Goal: Book appointment/travel/reservation

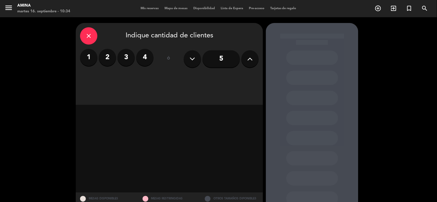
click at [143, 7] on span "Mis reservas" at bounding box center [150, 8] width 24 height 3
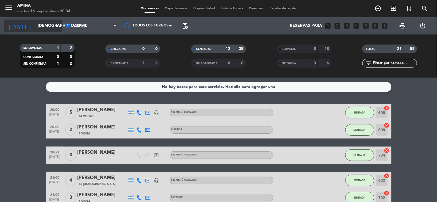
click at [52, 29] on input "[DEMOGRAPHIC_DATA] [DATE]" at bounding box center [62, 26] width 55 height 10
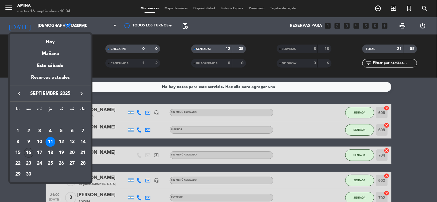
click at [28, 151] on div "16" at bounding box center [29, 153] width 10 height 10
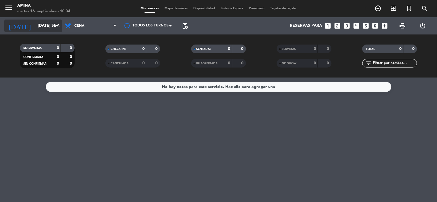
click at [56, 28] on icon "arrow_drop_down" at bounding box center [57, 25] width 7 height 7
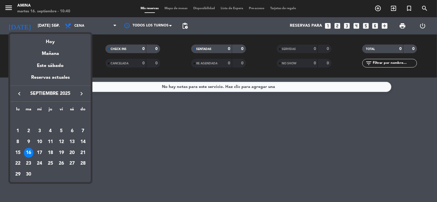
click at [80, 93] on icon "keyboard_arrow_right" at bounding box center [81, 93] width 7 height 7
click at [83, 92] on icon "keyboard_arrow_right" at bounding box center [81, 93] width 7 height 7
click at [48, 163] on div "27" at bounding box center [50, 164] width 10 height 10
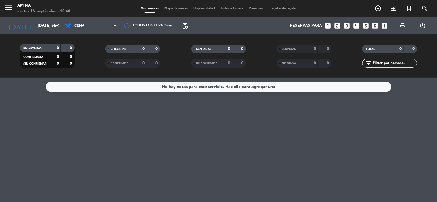
type input "jue. [DATE]"
click at [179, 7] on span "Mapa de mesas" at bounding box center [176, 8] width 29 height 3
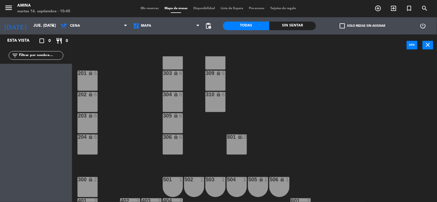
scroll to position [45, 0]
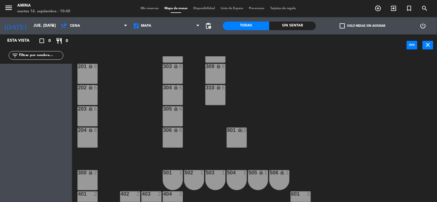
click at [241, 134] on div "801 lock 10" at bounding box center [237, 138] width 20 height 20
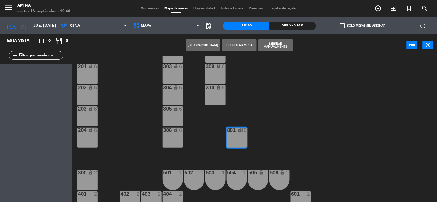
click at [213, 40] on button "[GEOGRAPHIC_DATA]" at bounding box center [203, 45] width 35 height 12
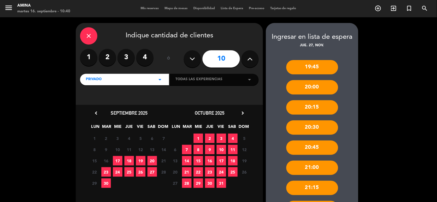
click at [254, 64] on button at bounding box center [249, 58] width 17 height 17
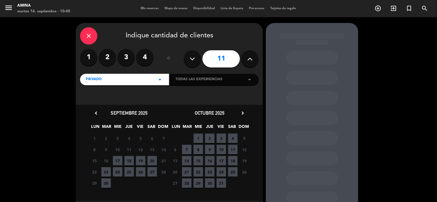
click at [240, 112] on icon "chevron_right" at bounding box center [243, 113] width 6 height 6
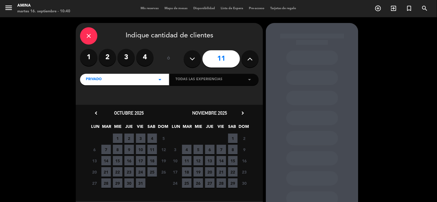
click at [208, 182] on span "27" at bounding box center [210, 184] width 10 height 10
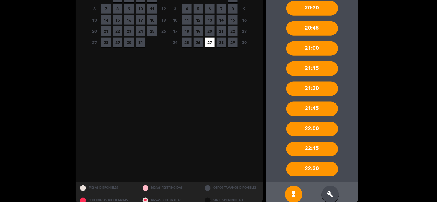
scroll to position [144, 0]
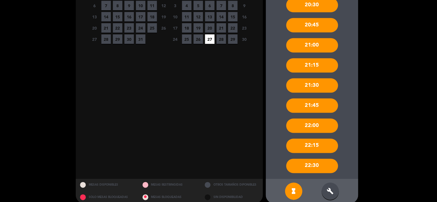
click at [338, 195] on div "build" at bounding box center [330, 191] width 17 height 17
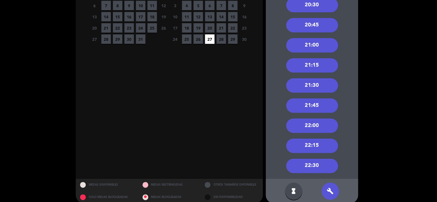
click at [323, 46] on div "21:00" at bounding box center [312, 45] width 52 height 14
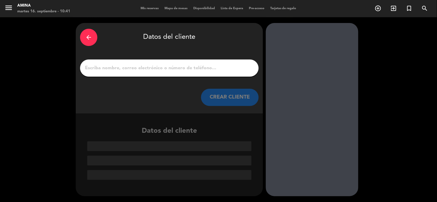
scroll to position [0, 0]
click at [90, 37] on icon "arrow_back" at bounding box center [88, 37] width 7 height 7
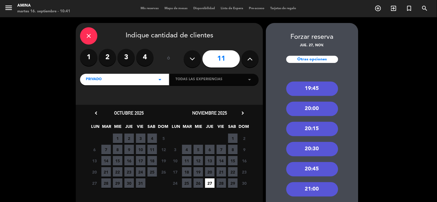
click at [190, 63] on icon at bounding box center [192, 59] width 5 height 9
type input "10"
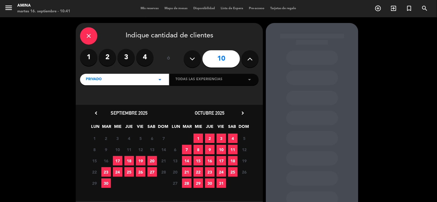
click at [241, 113] on icon "chevron_right" at bounding box center [243, 113] width 6 height 6
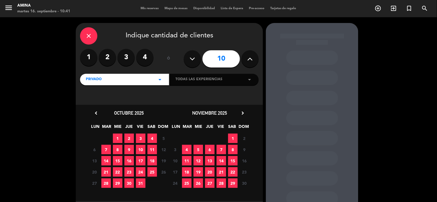
click at [209, 183] on span "27" at bounding box center [210, 184] width 10 height 10
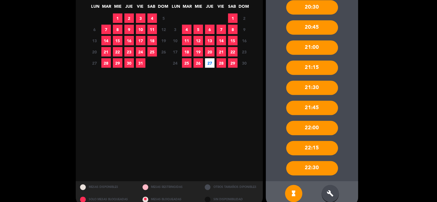
scroll to position [130, 0]
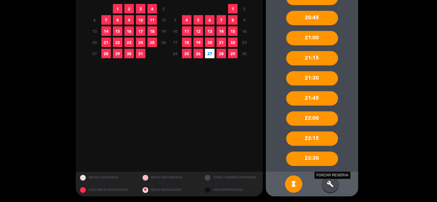
click at [332, 184] on icon "build" at bounding box center [330, 184] width 7 height 7
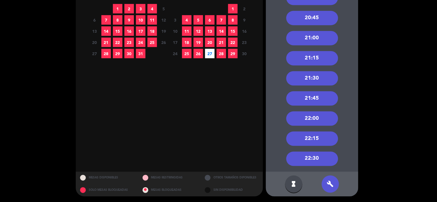
click at [312, 39] on div "21:00" at bounding box center [312, 38] width 52 height 14
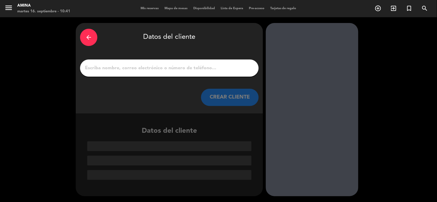
click at [202, 70] on input "1" at bounding box center [169, 68] width 170 height 8
paste input "[PERSON_NAME]"
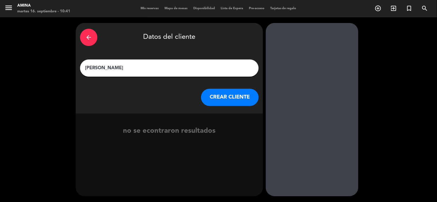
type input "[PERSON_NAME]"
click at [244, 99] on button "CREAR CLIENTE" at bounding box center [230, 97] width 58 height 17
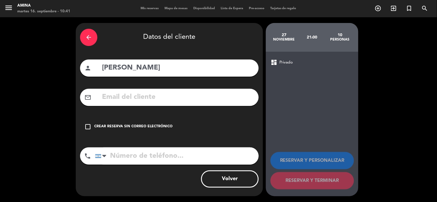
click at [229, 102] on input "text" at bounding box center [177, 98] width 153 height 12
paste input "[EMAIL_ADDRESS][DOMAIN_NAME]"
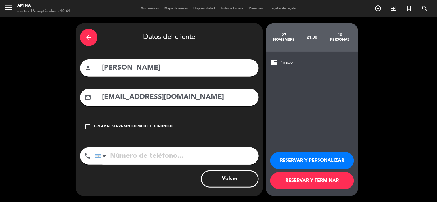
type input "[EMAIL_ADDRESS][DOMAIN_NAME]"
click at [314, 182] on button "RESERVAR Y TERMINAR" at bounding box center [311, 180] width 83 height 17
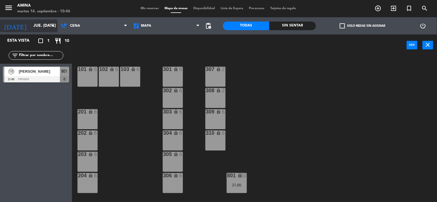
click at [31, 23] on input "jue. [DATE]" at bounding box center [58, 26] width 55 height 10
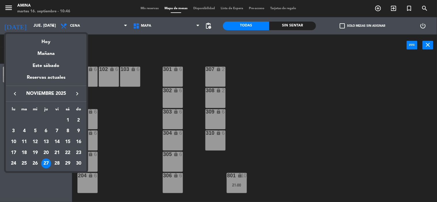
click at [14, 91] on icon "keyboard_arrow_left" at bounding box center [15, 93] width 7 height 7
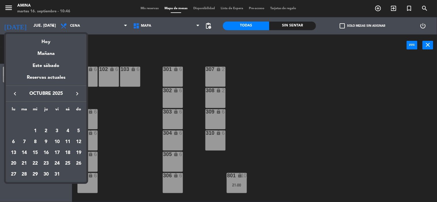
click at [14, 91] on icon "keyboard_arrow_left" at bounding box center [15, 93] width 7 height 7
click at [58, 154] on div "19" at bounding box center [57, 153] width 10 height 10
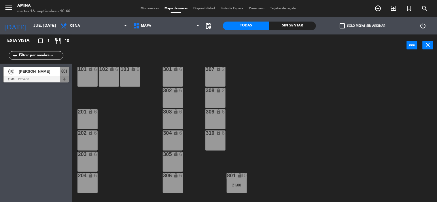
type input "vie. [DATE]"
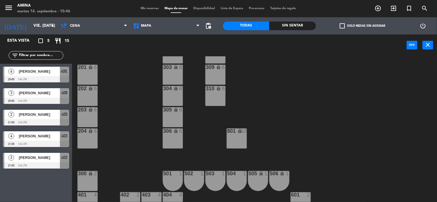
scroll to position [116, 0]
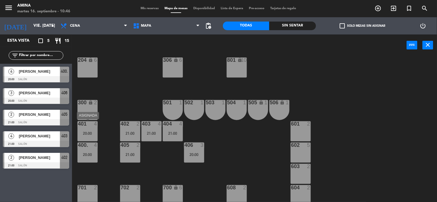
click at [92, 130] on div "401 4 20:00" at bounding box center [87, 132] width 20 height 20
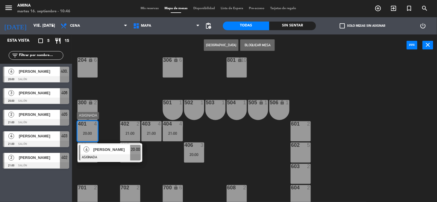
click at [103, 153] on div "[PERSON_NAME]" at bounding box center [111, 150] width 37 height 10
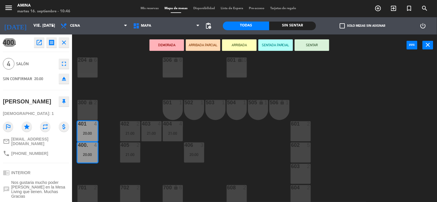
click at [308, 151] on div "602 5" at bounding box center [301, 153] width 20 height 20
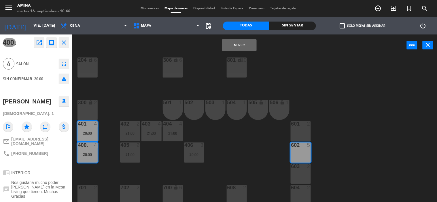
click at [248, 46] on button "Mover" at bounding box center [239, 45] width 35 height 12
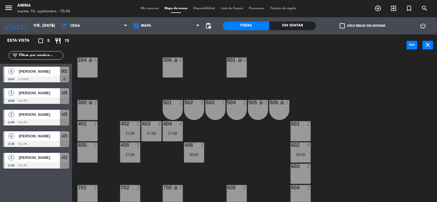
click at [143, 7] on span "Mis reservas" at bounding box center [150, 8] width 24 height 3
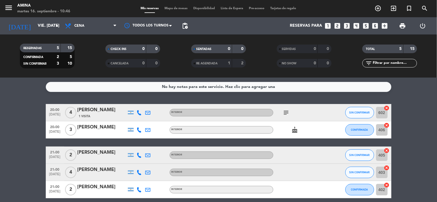
click at [91, 111] on div "[PERSON_NAME]" at bounding box center [101, 110] width 49 height 7
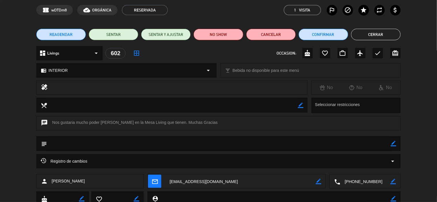
scroll to position [33, 0]
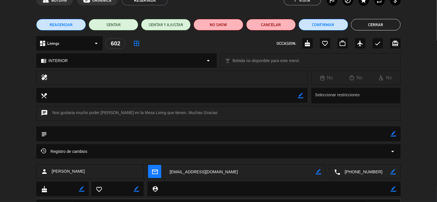
click at [394, 133] on icon "border_color" at bounding box center [393, 133] width 5 height 5
type textarea "30% de dcto"
click at [393, 134] on icon at bounding box center [393, 133] width 5 height 5
click at [375, 22] on button "Cerrar" at bounding box center [376, 25] width 50 height 12
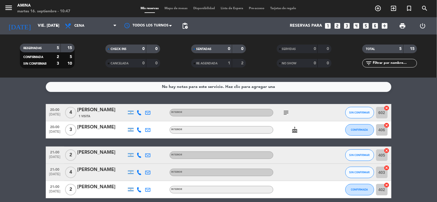
click at [284, 111] on icon "subject" at bounding box center [286, 112] width 7 height 7
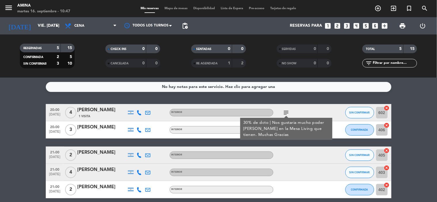
click at [310, 105] on div "subject 30% de dcto | Nos gustaria mucho poder [PERSON_NAME] en la Mesa Living …" at bounding box center [299, 112] width 52 height 17
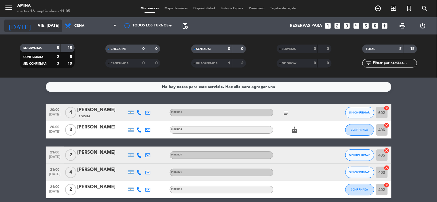
click at [38, 31] on div "[DATE] vie. [DATE] arrow_drop_down" at bounding box center [33, 26] width 58 height 13
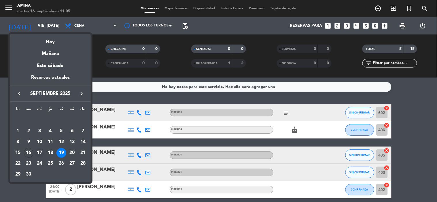
click at [39, 154] on div "17" at bounding box center [40, 153] width 10 height 10
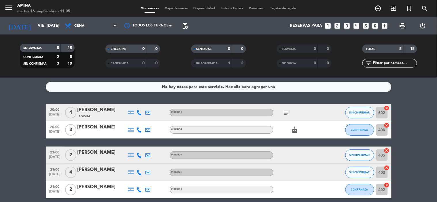
type input "mié. [DATE]"
